Goal: Task Accomplishment & Management: Use online tool/utility

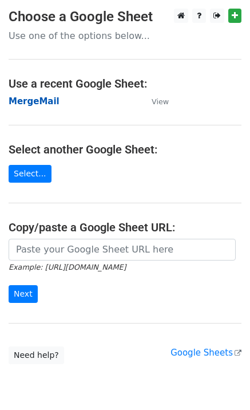
click at [29, 105] on strong "MergeMail" at bounding box center [34, 101] width 51 height 10
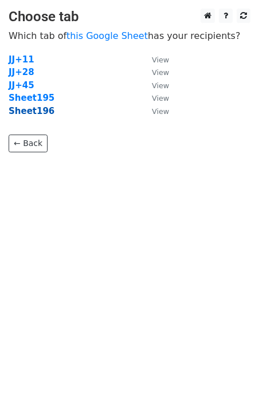
click at [42, 115] on strong "Sheet196" at bounding box center [32, 111] width 46 height 10
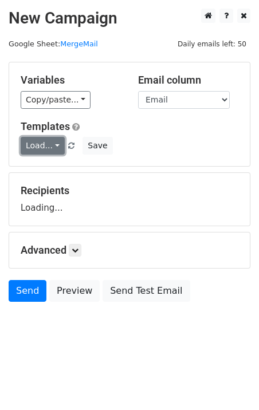
click at [37, 147] on link "Load..." at bounding box center [43, 146] width 44 height 18
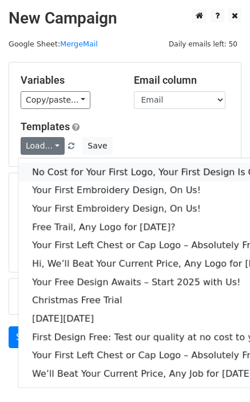
click at [61, 170] on link "No Cost for Your First Logo, Your First Design Is On Us!" at bounding box center [156, 172] width 277 height 18
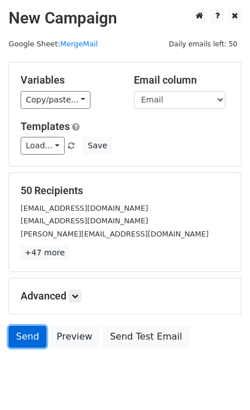
click at [30, 334] on link "Send" at bounding box center [28, 337] width 38 height 22
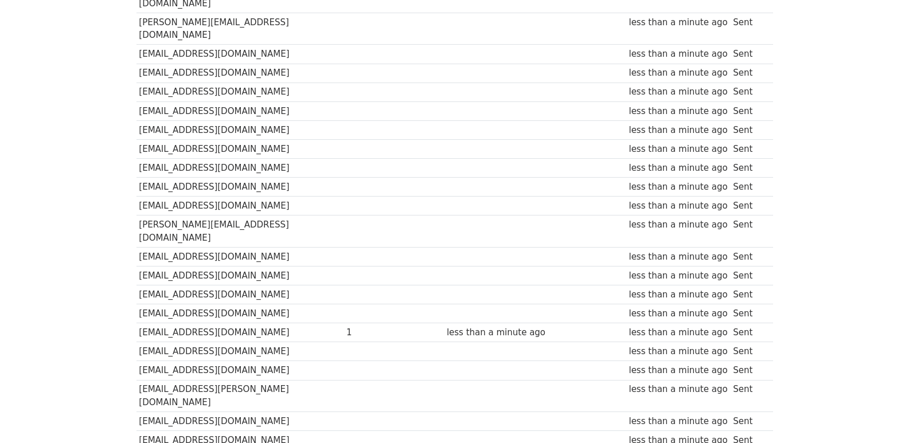
scroll to position [798, 0]
